Goal: Information Seeking & Learning: Find specific fact

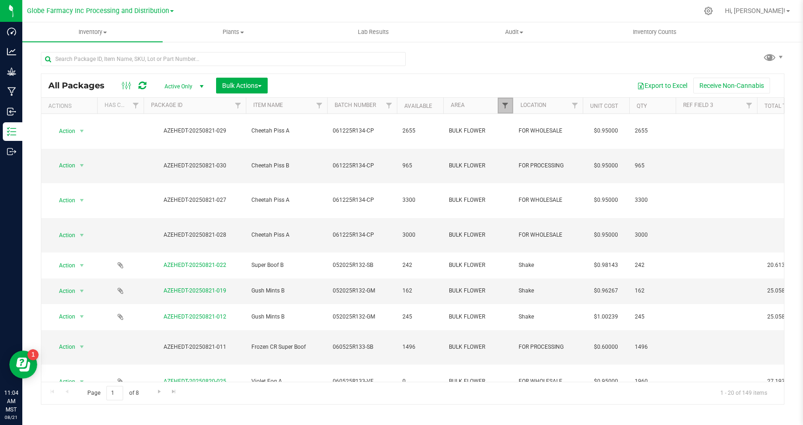
click at [503, 105] on span "Filter" at bounding box center [505, 105] width 7 height 7
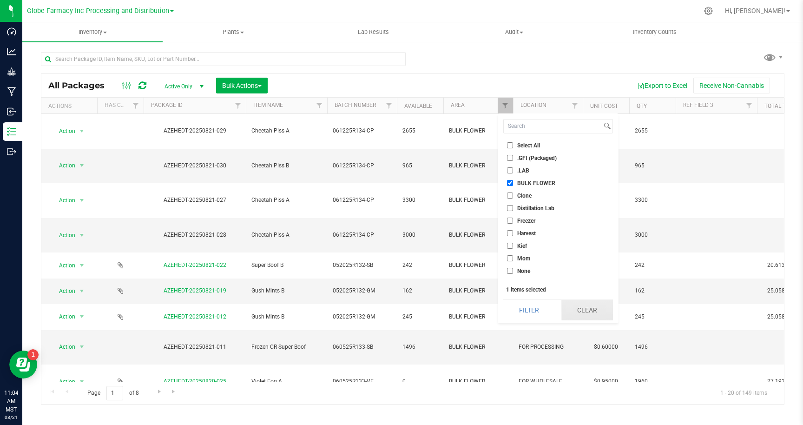
click at [581, 311] on button "Clear" at bounding box center [588, 310] width 52 height 20
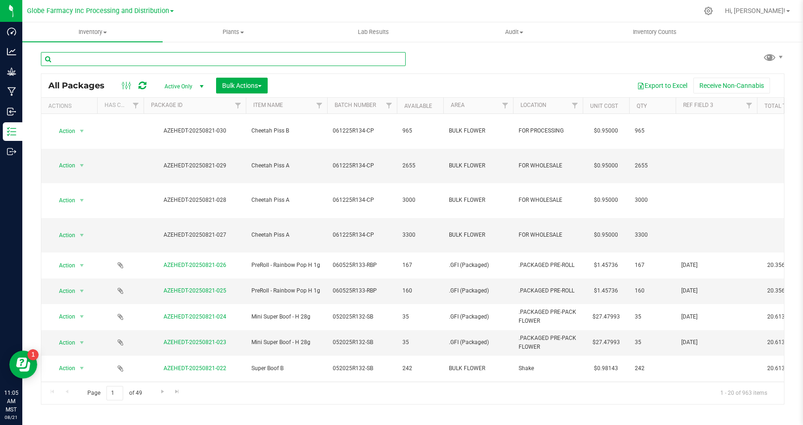
click at [259, 60] on input "text" at bounding box center [223, 59] width 365 height 14
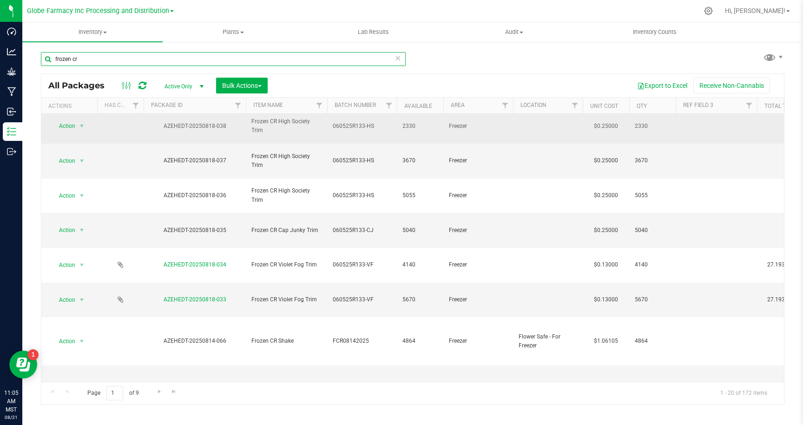
scroll to position [272, 0]
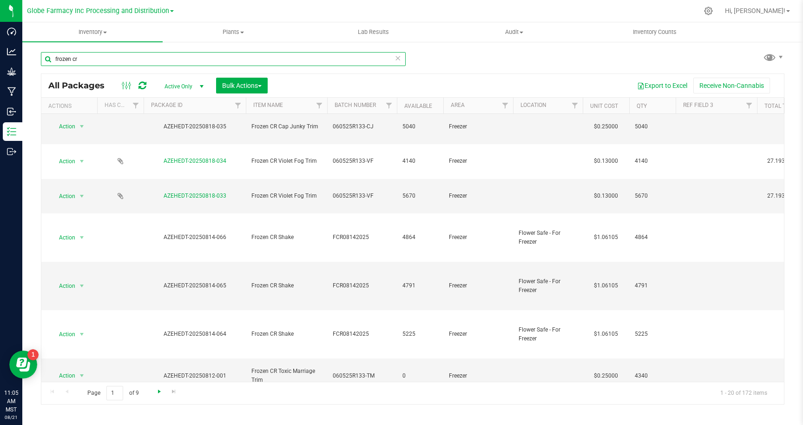
type input "frozen cr"
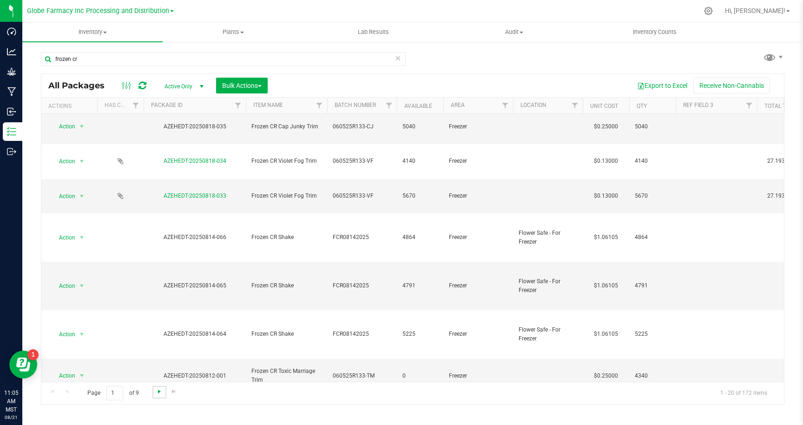
click at [158, 391] on span "Go to the next page" at bounding box center [159, 391] width 7 height 7
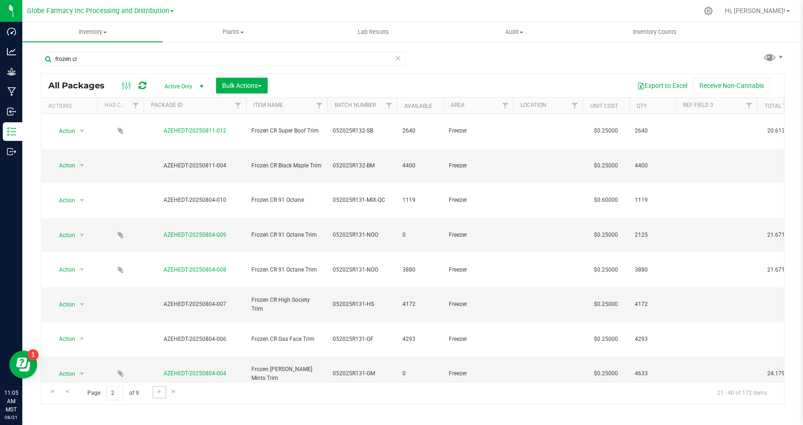
scroll to position [179, 0]
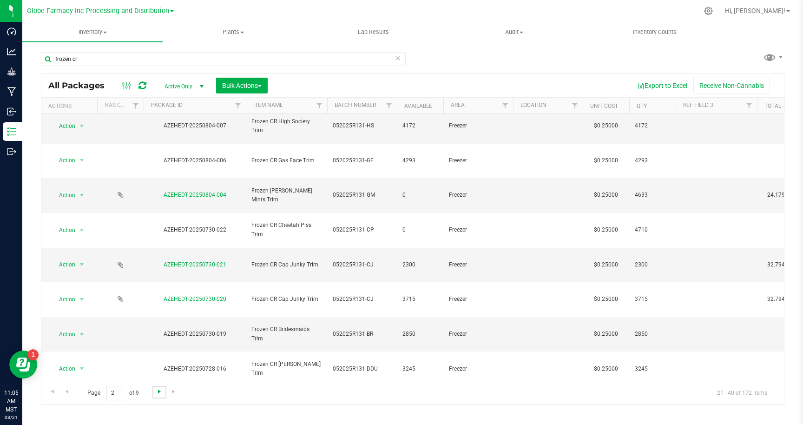
click at [158, 389] on span "Go to the next page" at bounding box center [159, 391] width 7 height 7
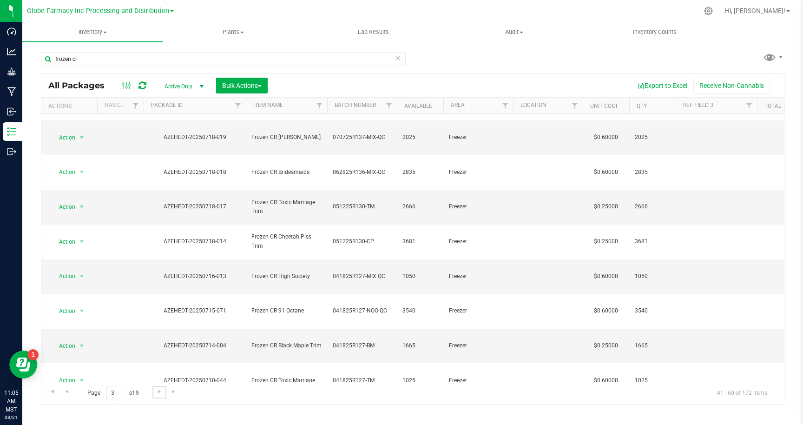
scroll to position [170, 0]
click at [160, 391] on span "Go to the next page" at bounding box center [159, 391] width 7 height 7
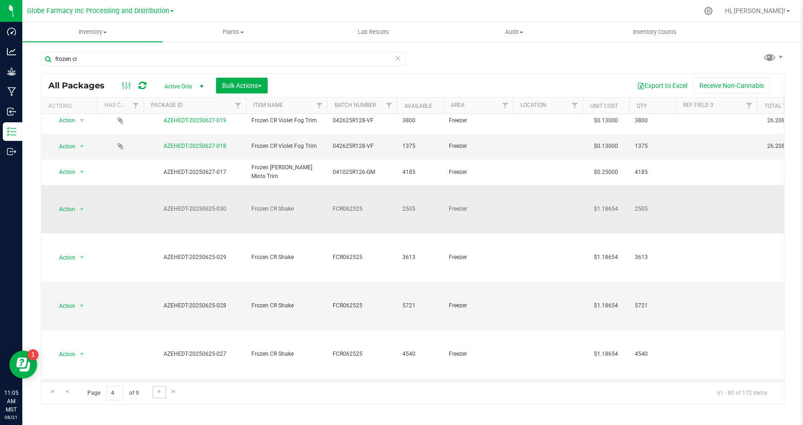
scroll to position [286, 0]
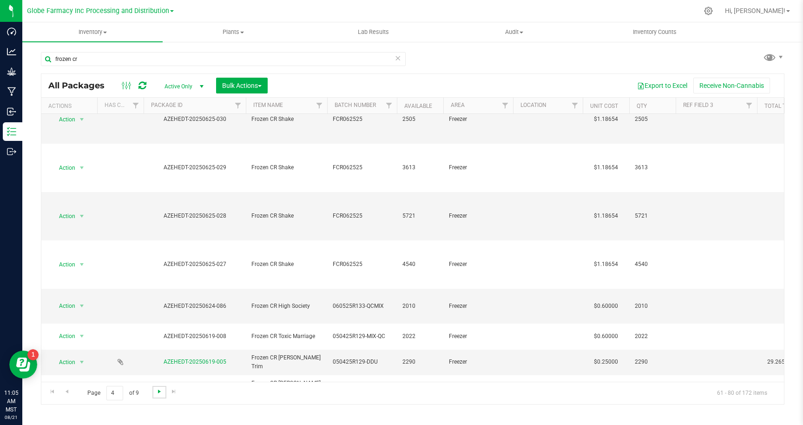
click at [158, 391] on span "Go to the next page" at bounding box center [159, 391] width 7 height 7
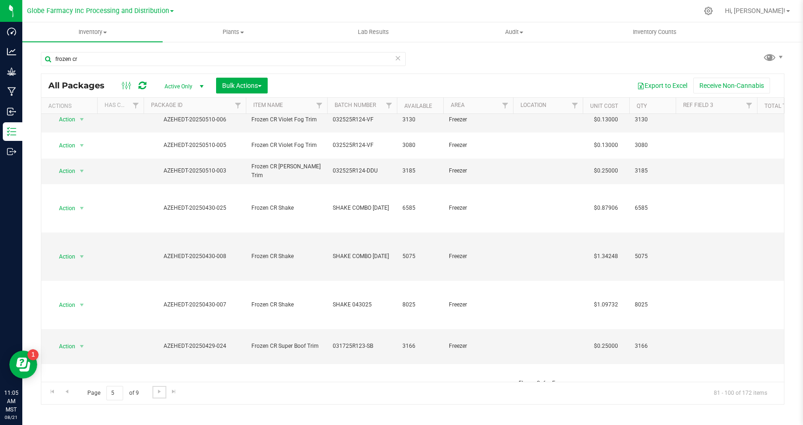
scroll to position [357, 0]
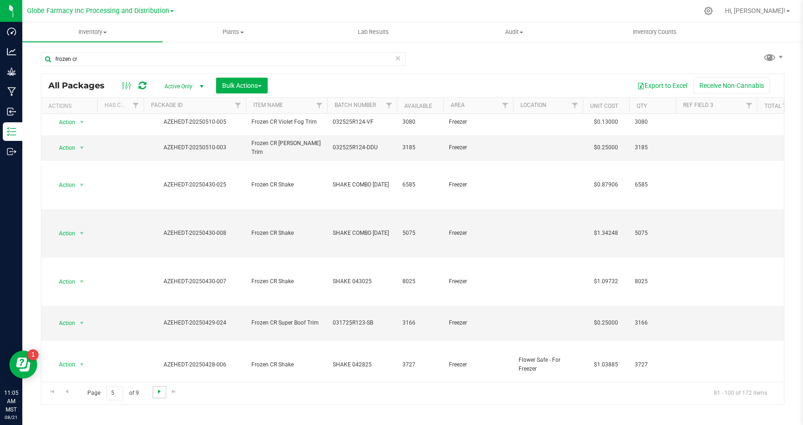
click at [158, 391] on span "Go to the next page" at bounding box center [159, 391] width 7 height 7
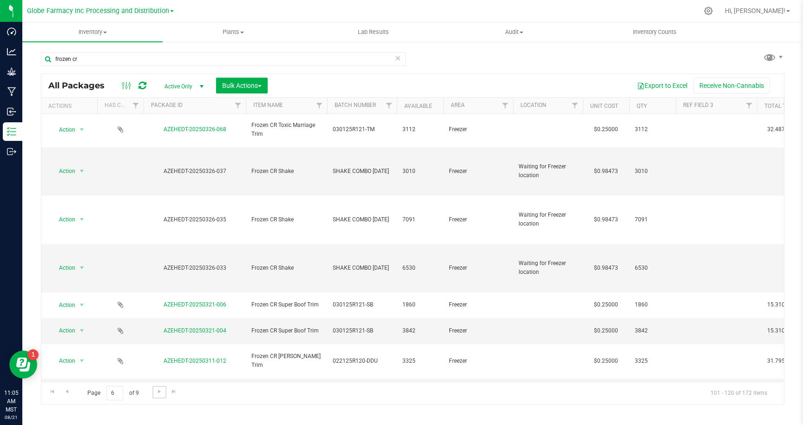
scroll to position [251, 0]
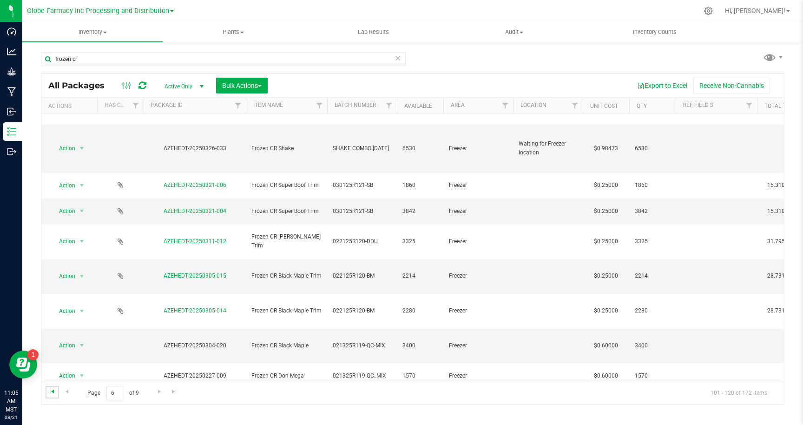
click at [53, 392] on span "Go to the first page" at bounding box center [52, 391] width 7 height 7
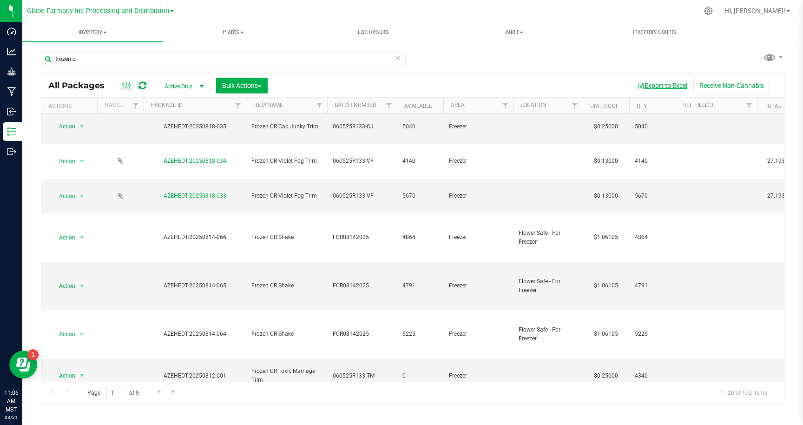
click at [662, 86] on button "Export to Excel" at bounding box center [662, 86] width 62 height 16
